Goal: Check status

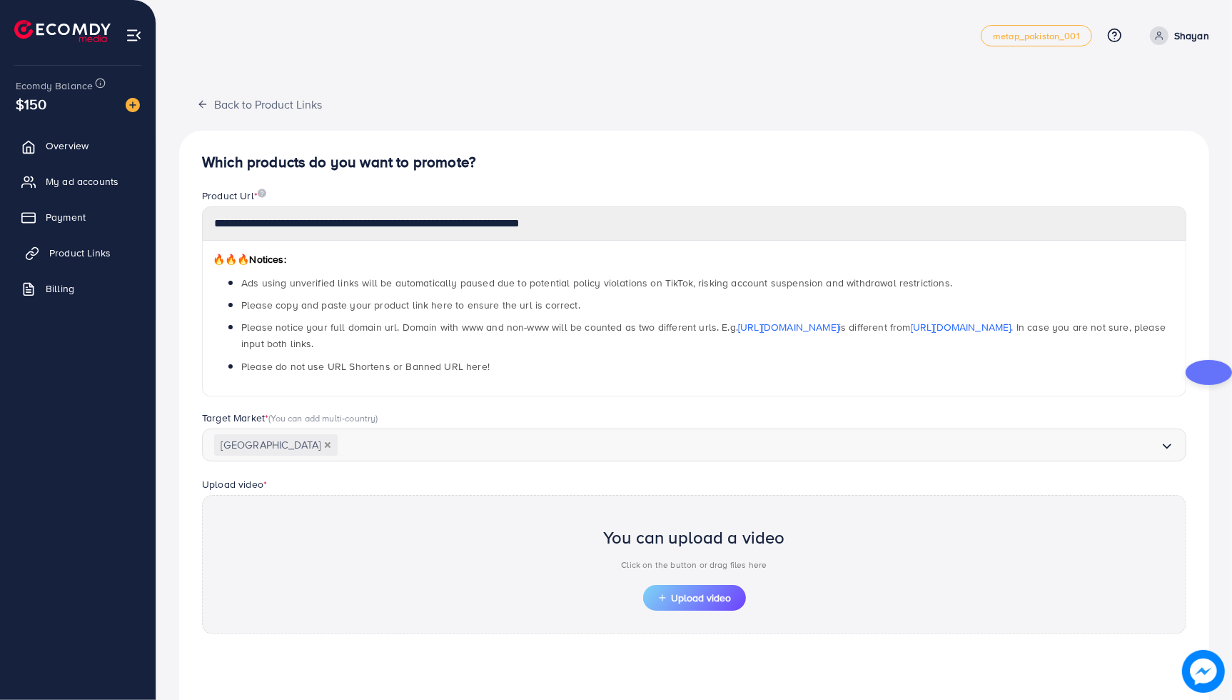
click at [94, 247] on span "Product Links" at bounding box center [79, 253] width 61 height 14
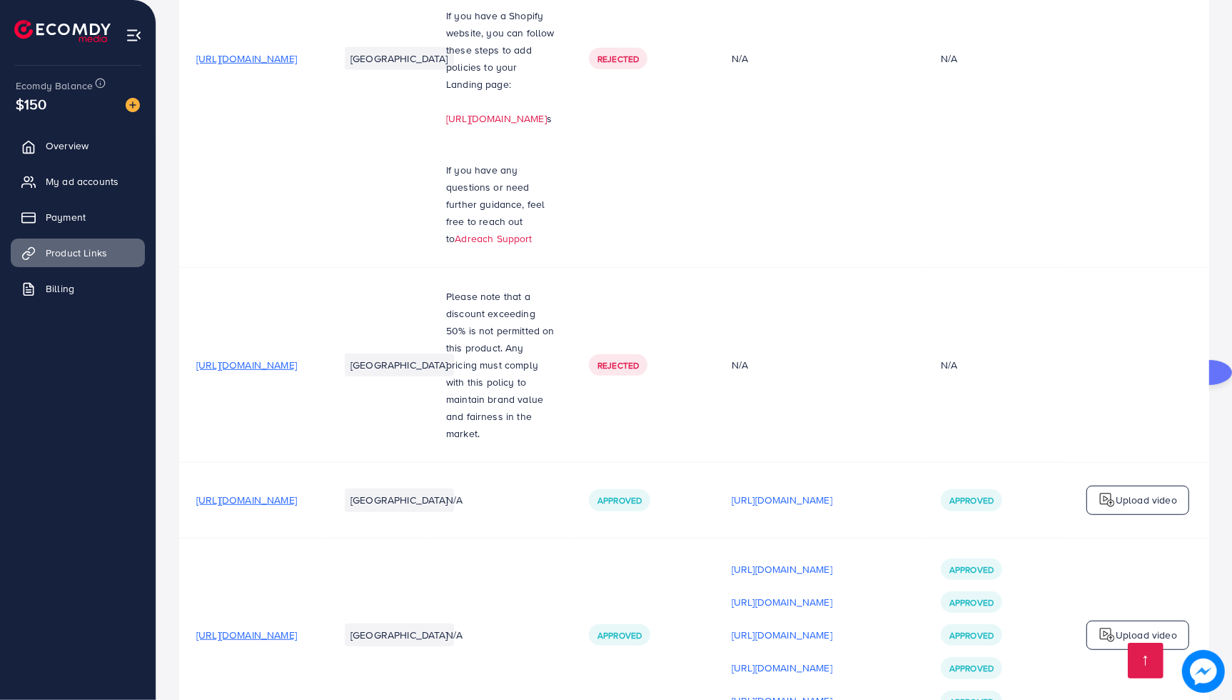
scroll to position [775, 0]
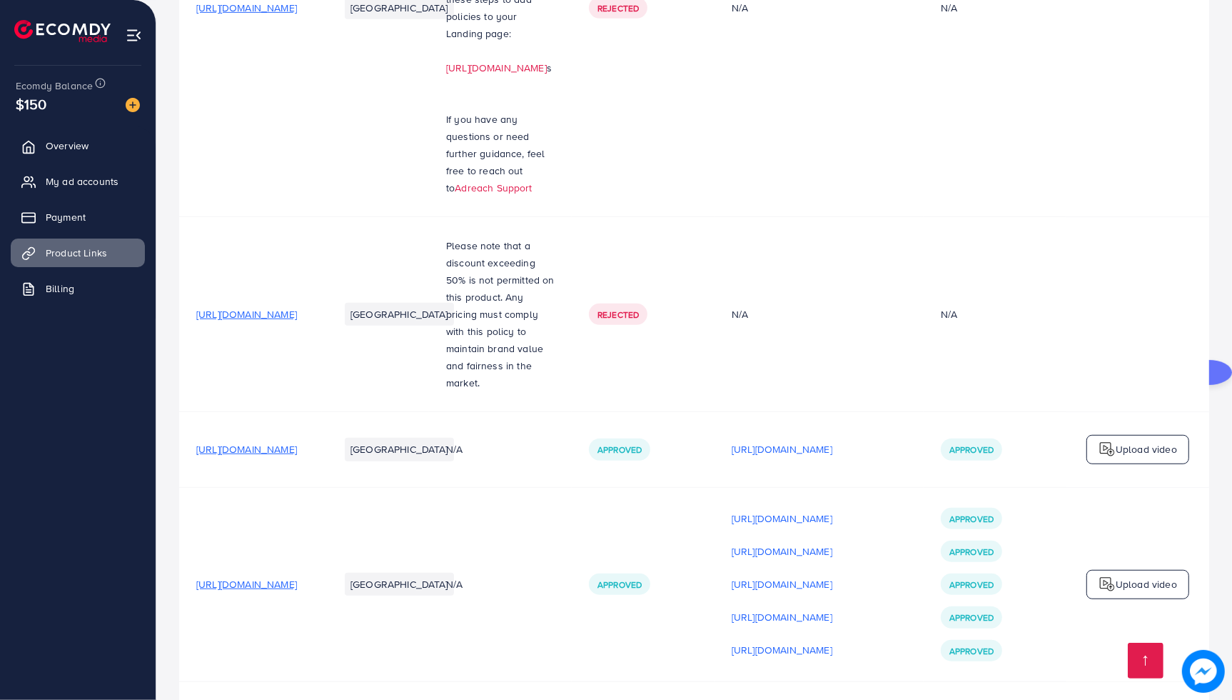
click at [41, 128] on ul "Overview My ad accounts Payment Product Links Billing" at bounding box center [78, 222] width 156 height 192
click at [44, 148] on link "Overview" at bounding box center [78, 145] width 134 height 29
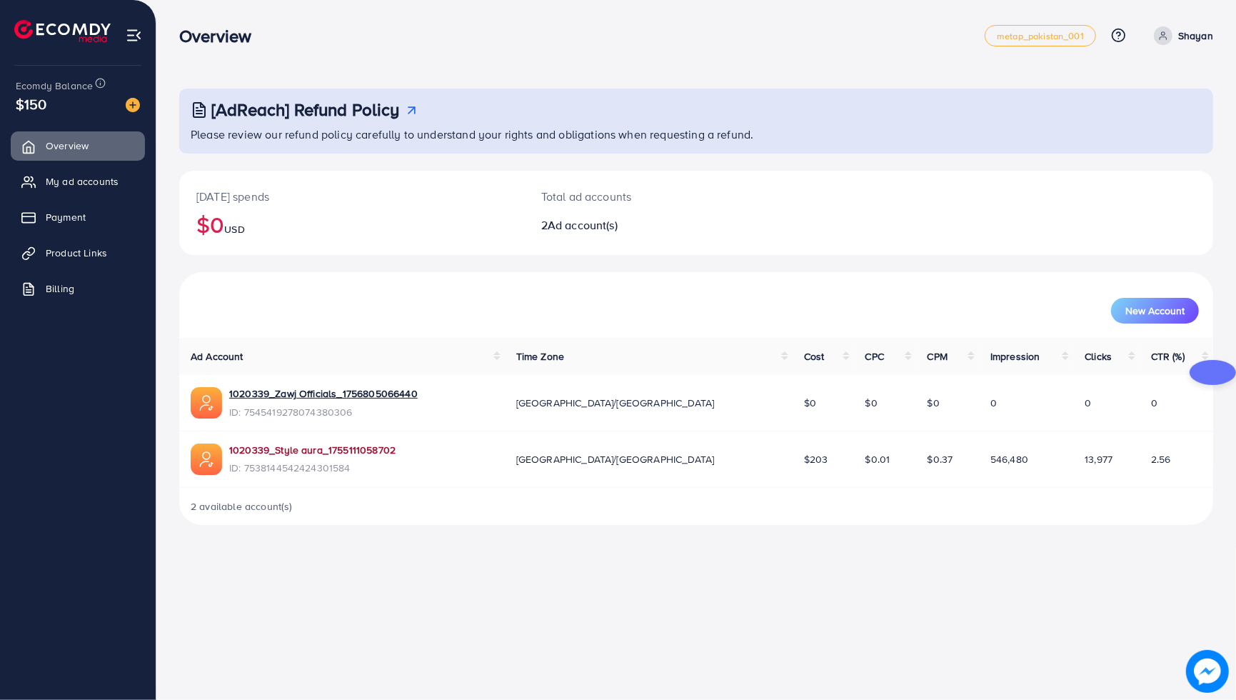
click at [301, 450] on link "1020339_Style aura_1755111058702" at bounding box center [312, 450] width 166 height 14
click at [49, 251] on span "Product Links" at bounding box center [79, 253] width 61 height 14
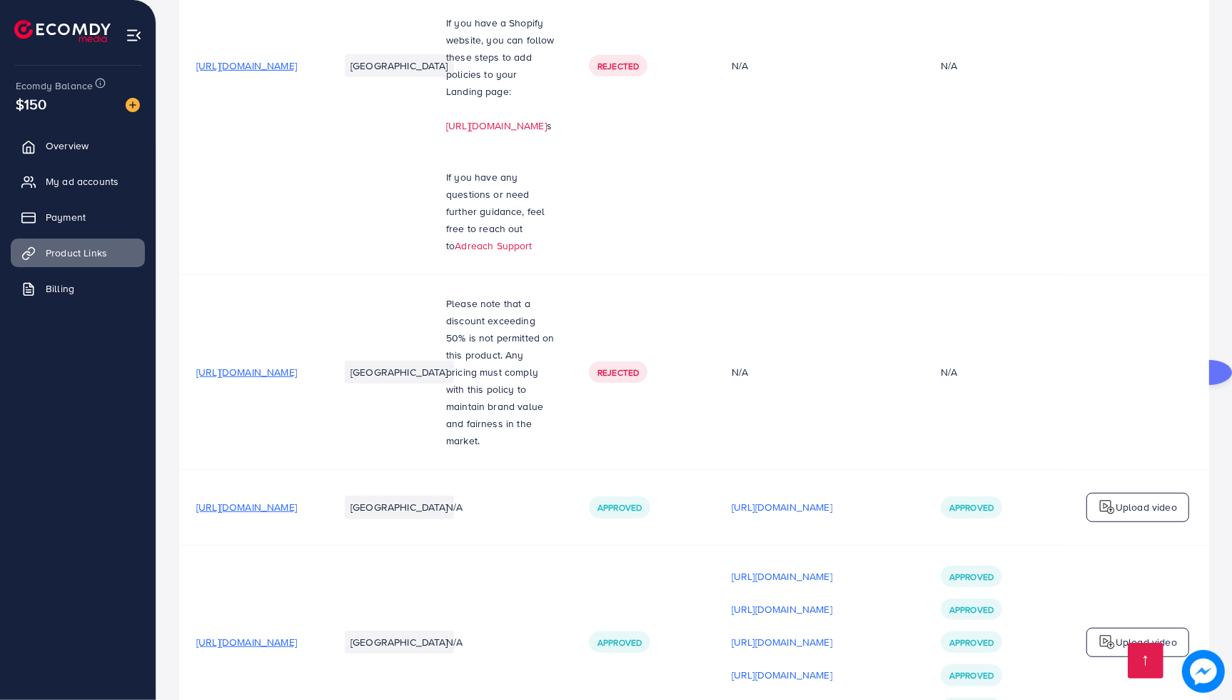
scroll to position [775, 0]
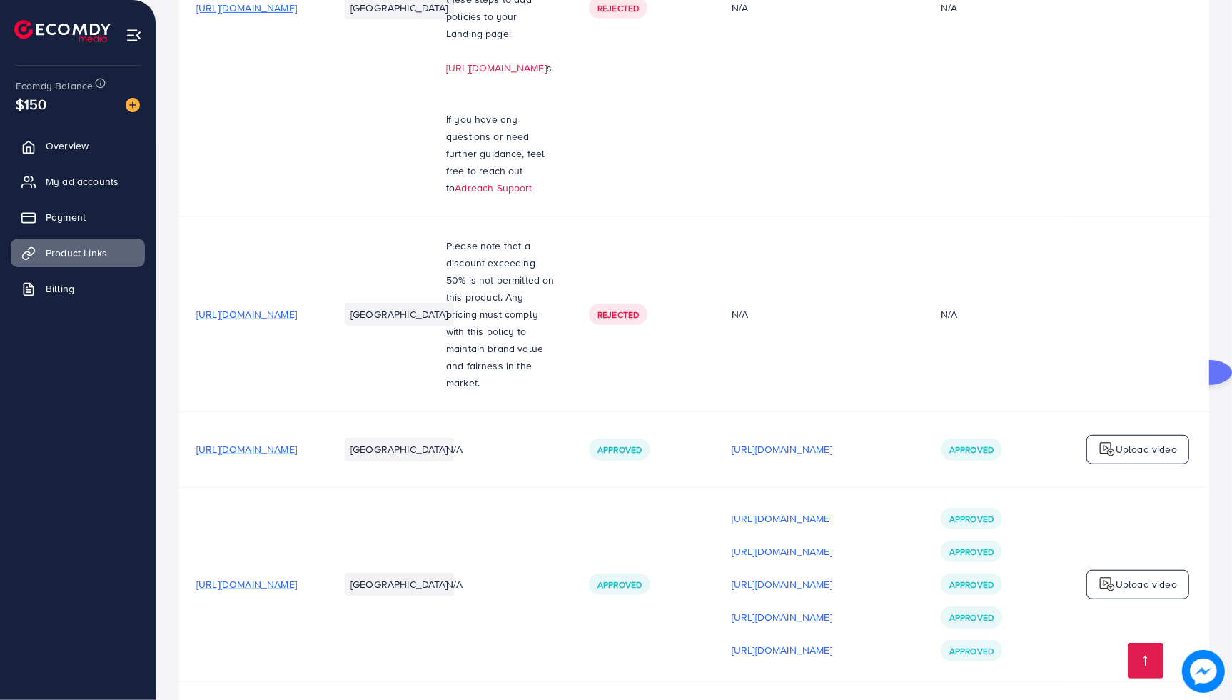
click at [297, 577] on span "[URL][DOMAIN_NAME]" at bounding box center [246, 584] width 101 height 14
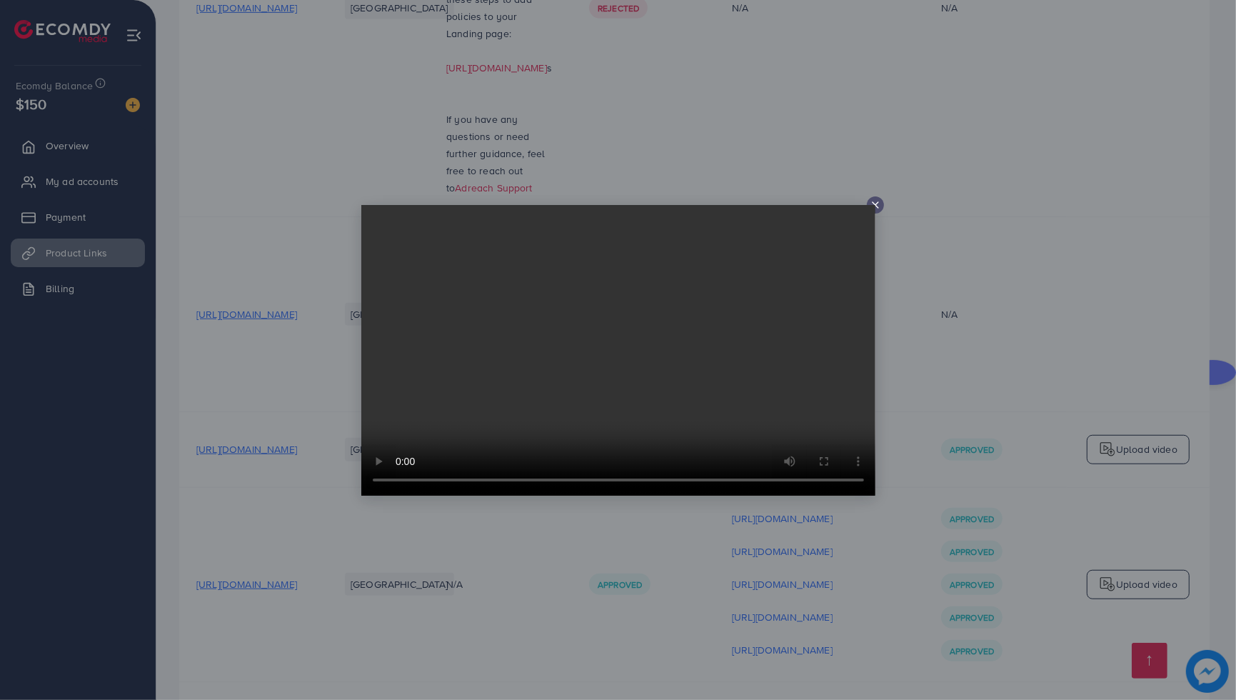
click at [705, 227] on video at bounding box center [618, 350] width 514 height 291
click at [873, 201] on icon at bounding box center [874, 204] width 11 height 11
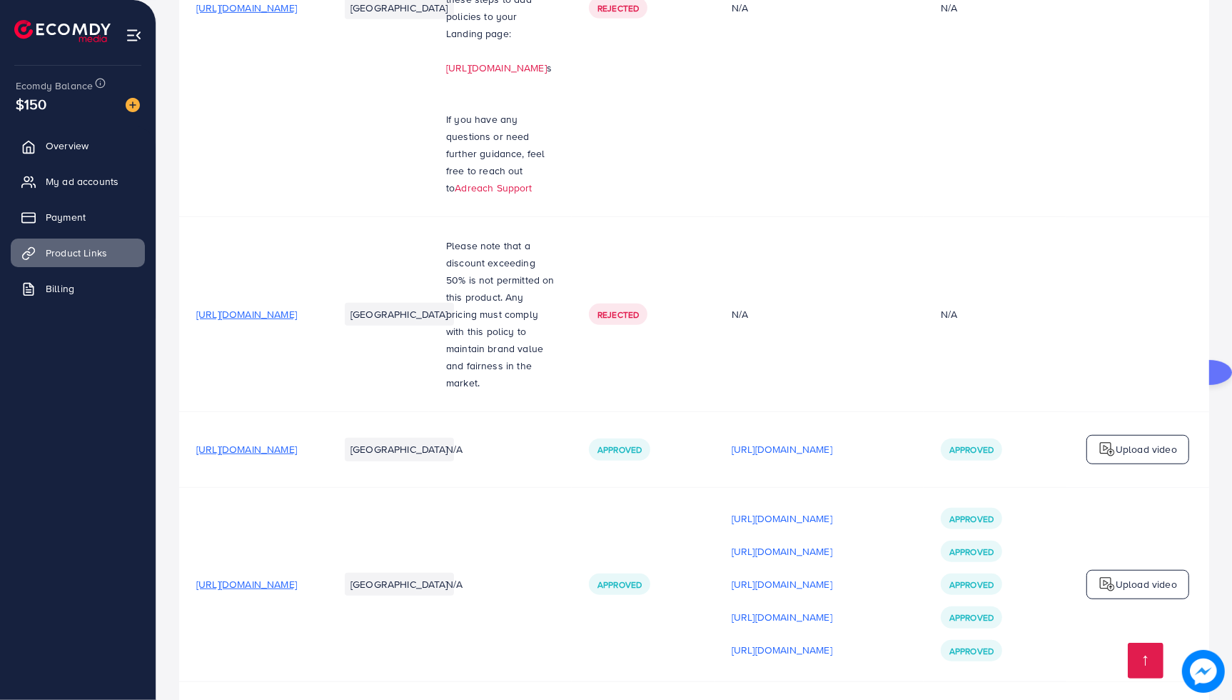
click at [832, 641] on p "[URL][DOMAIN_NAME]" at bounding box center [782, 649] width 101 height 17
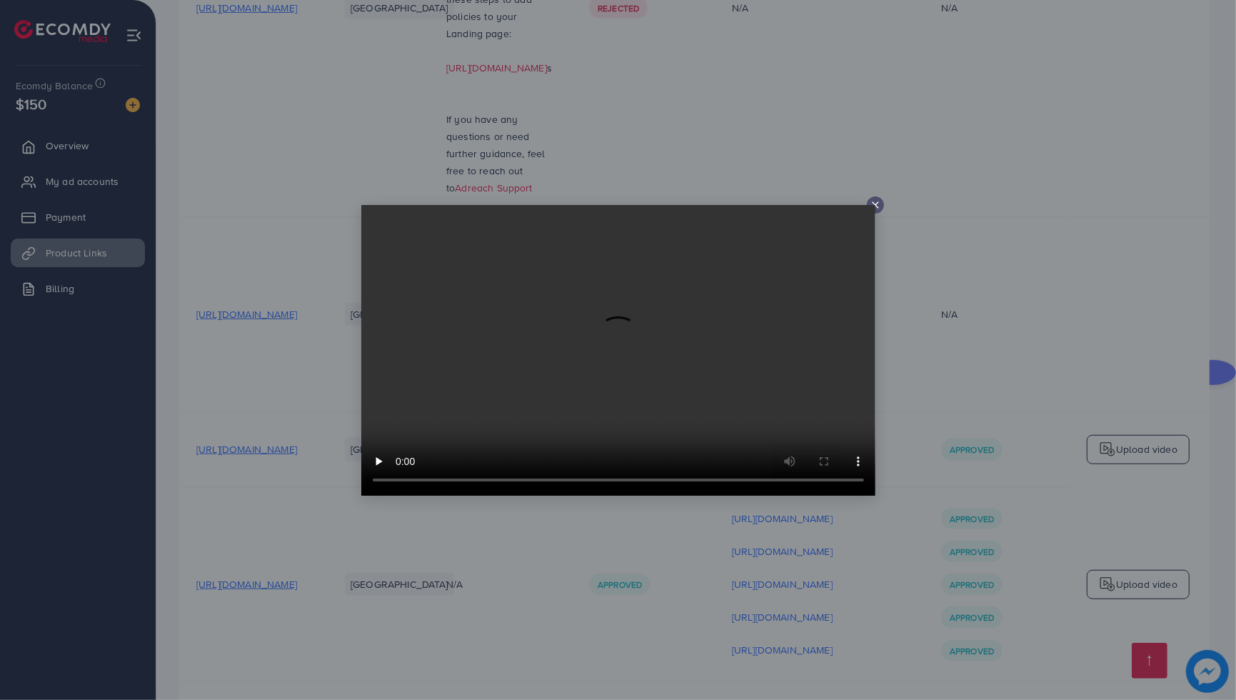
click at [582, 362] on video at bounding box center [618, 350] width 514 height 291
click at [869, 208] on video at bounding box center [618, 350] width 514 height 291
click at [871, 207] on video at bounding box center [618, 350] width 514 height 291
click at [880, 190] on div at bounding box center [618, 350] width 1236 height 700
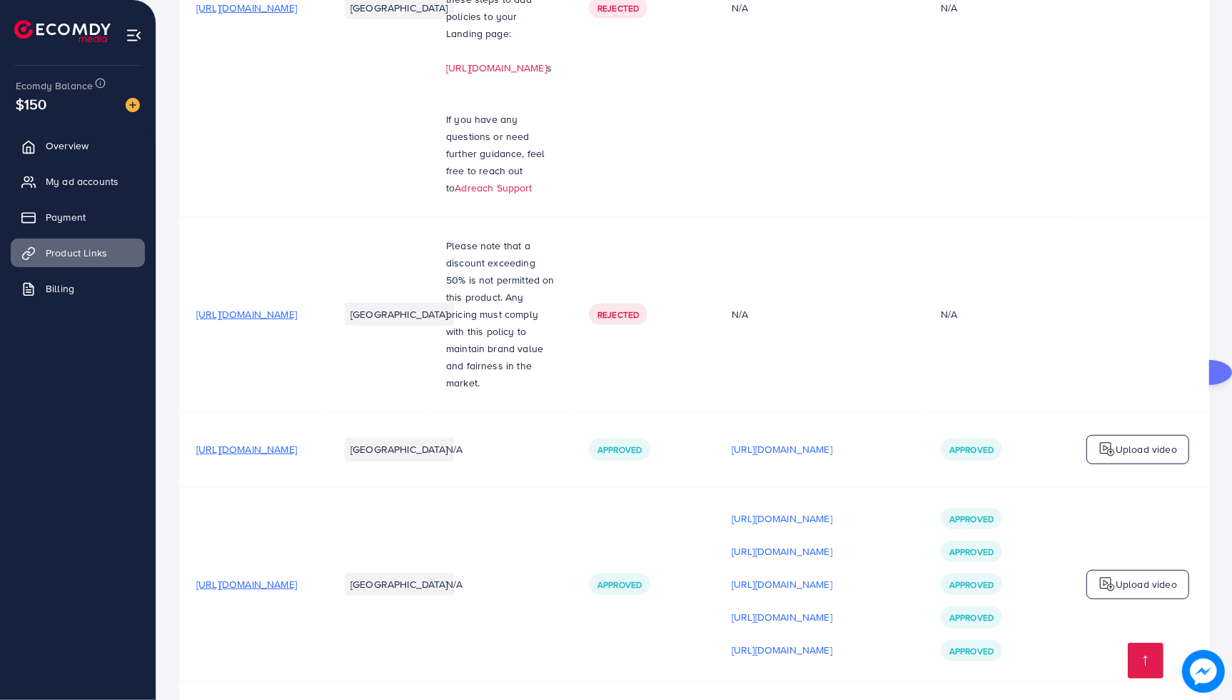
drag, startPoint x: 873, startPoint y: 204, endPoint x: 849, endPoint y: 211, distance: 24.4
click at [714, 217] on td "Rejected" at bounding box center [643, 314] width 143 height 195
